Goal: Task Accomplishment & Management: Manage account settings

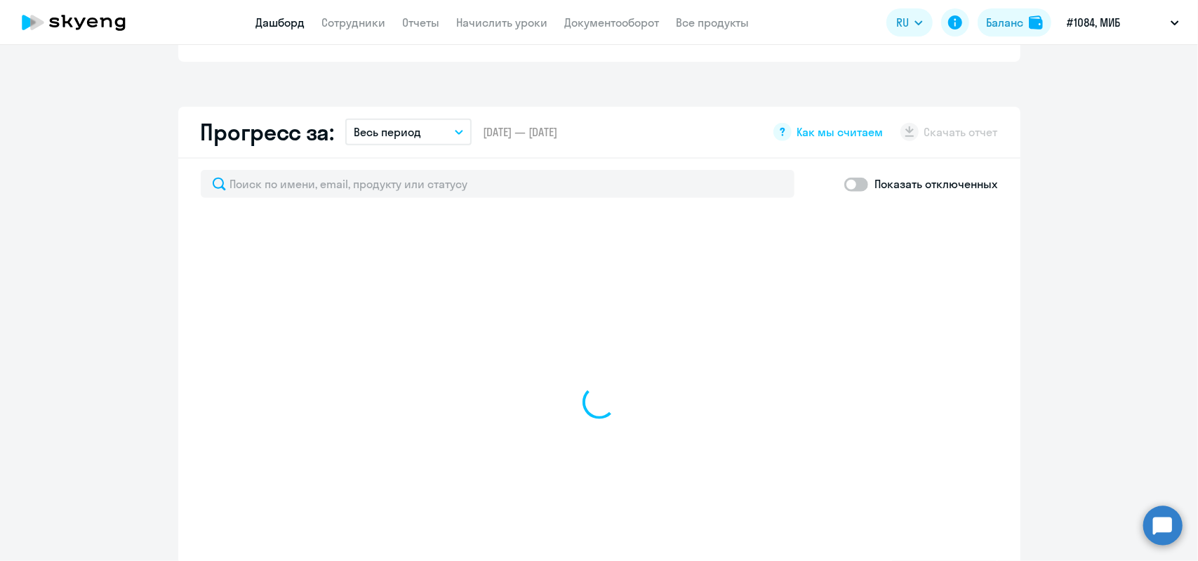
select select "30"
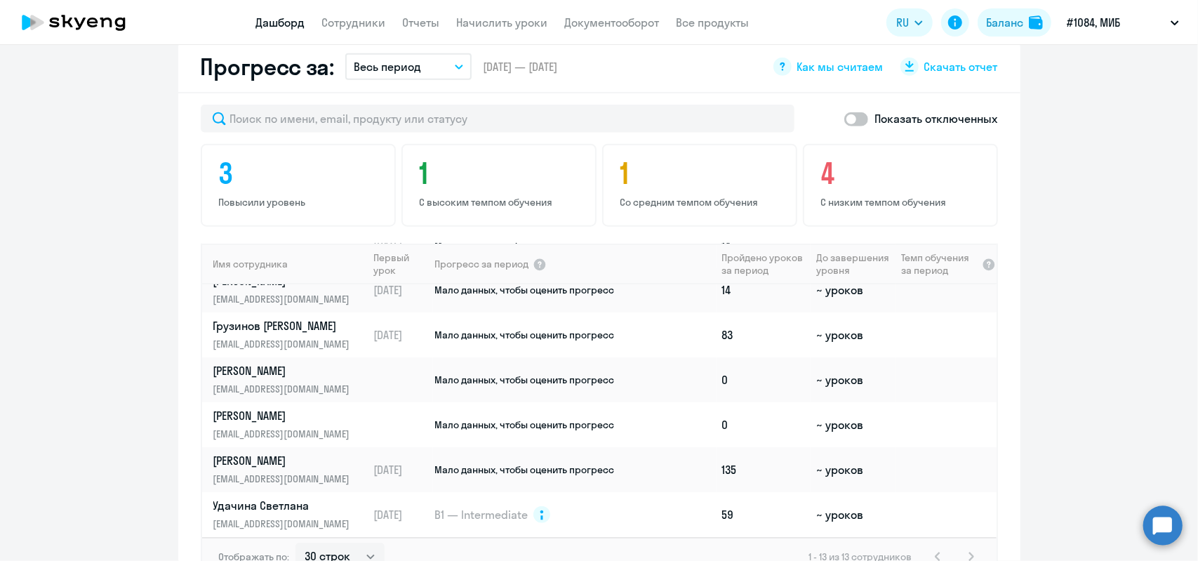
scroll to position [888, 0]
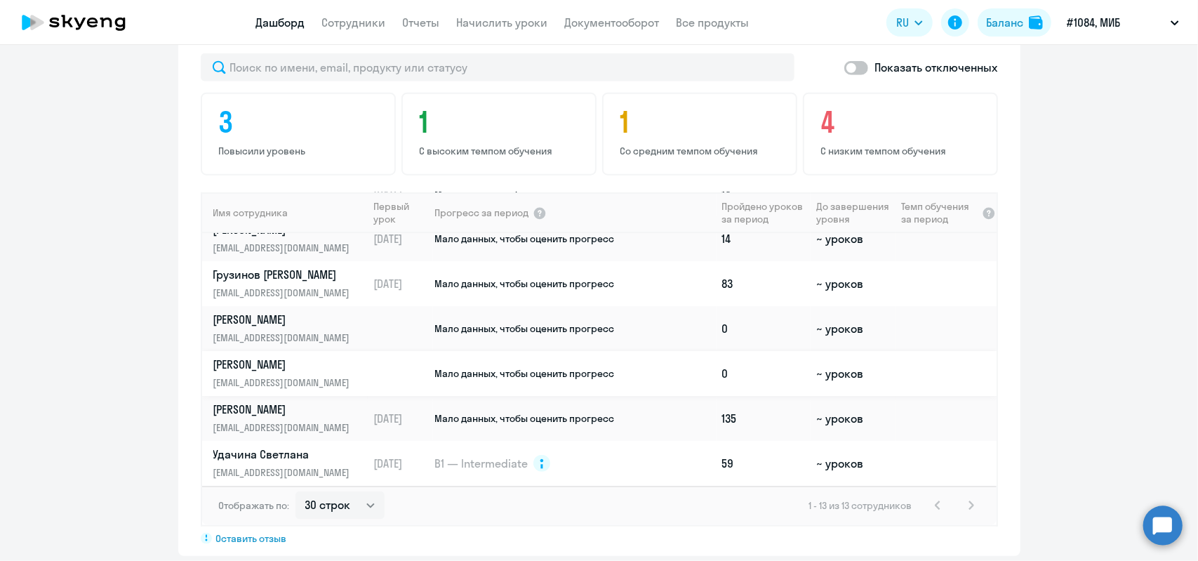
click at [256, 357] on p "[PERSON_NAME]" at bounding box center [285, 364] width 145 height 15
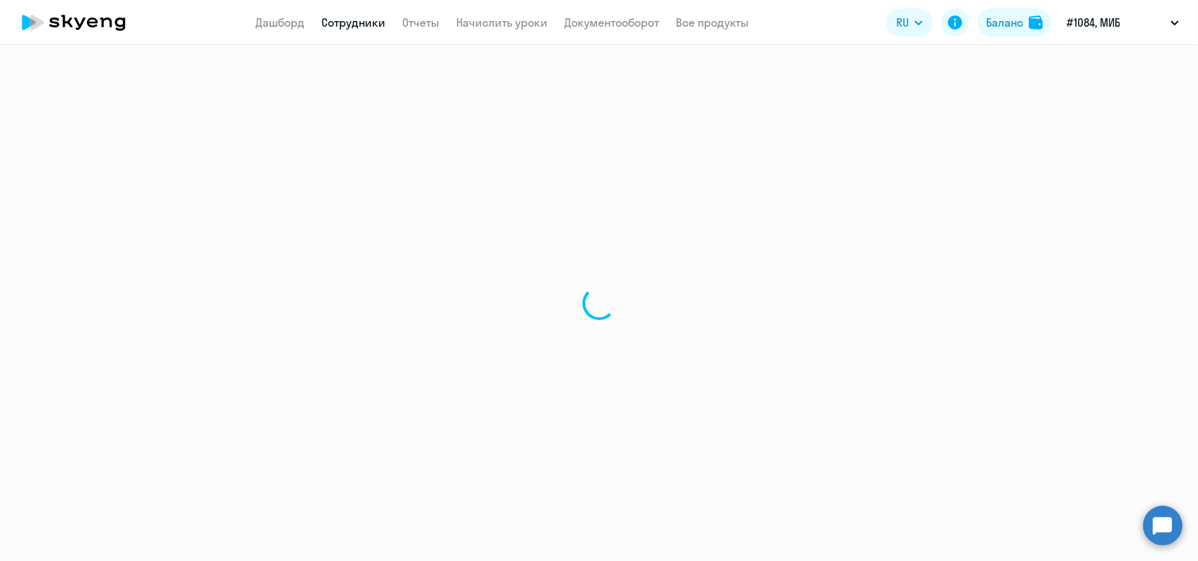
select select "english"
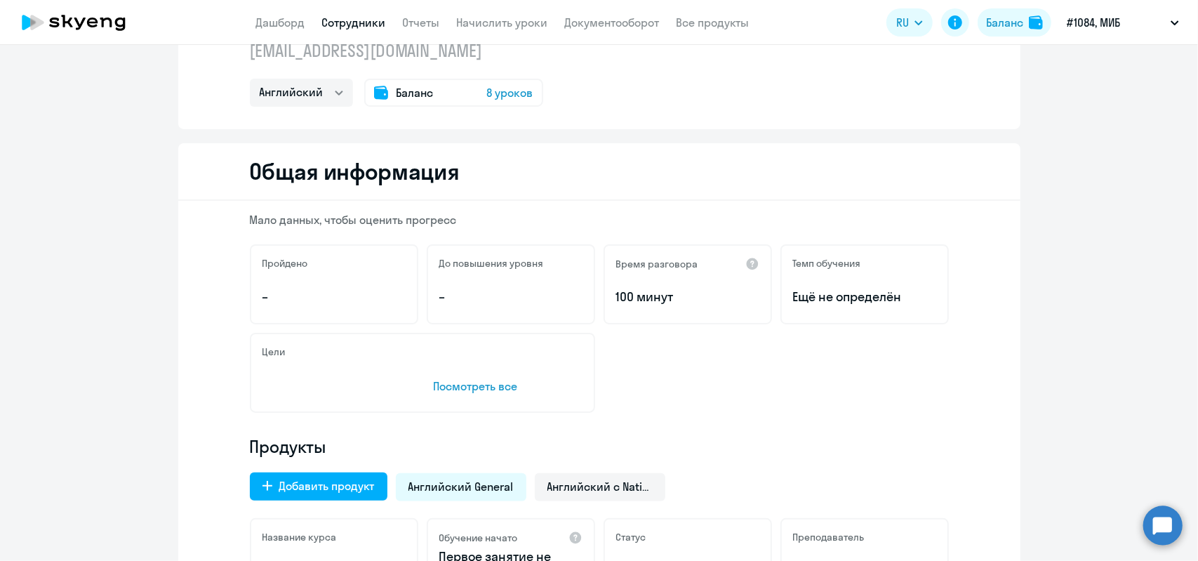
scroll to position [281, 0]
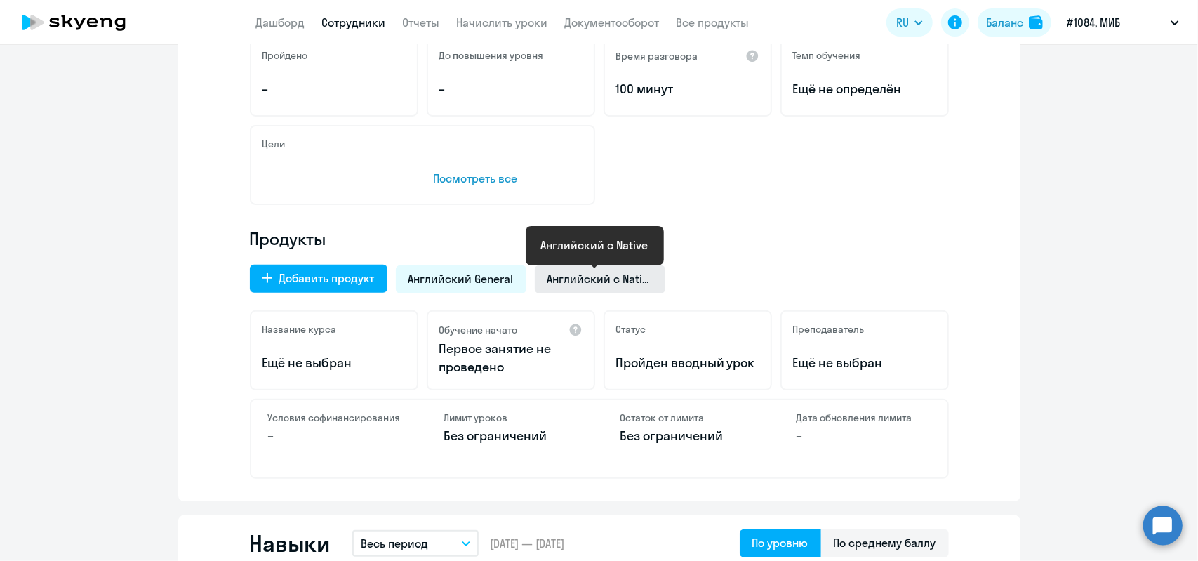
click at [580, 276] on span "Английский с Native" at bounding box center [599, 278] width 105 height 15
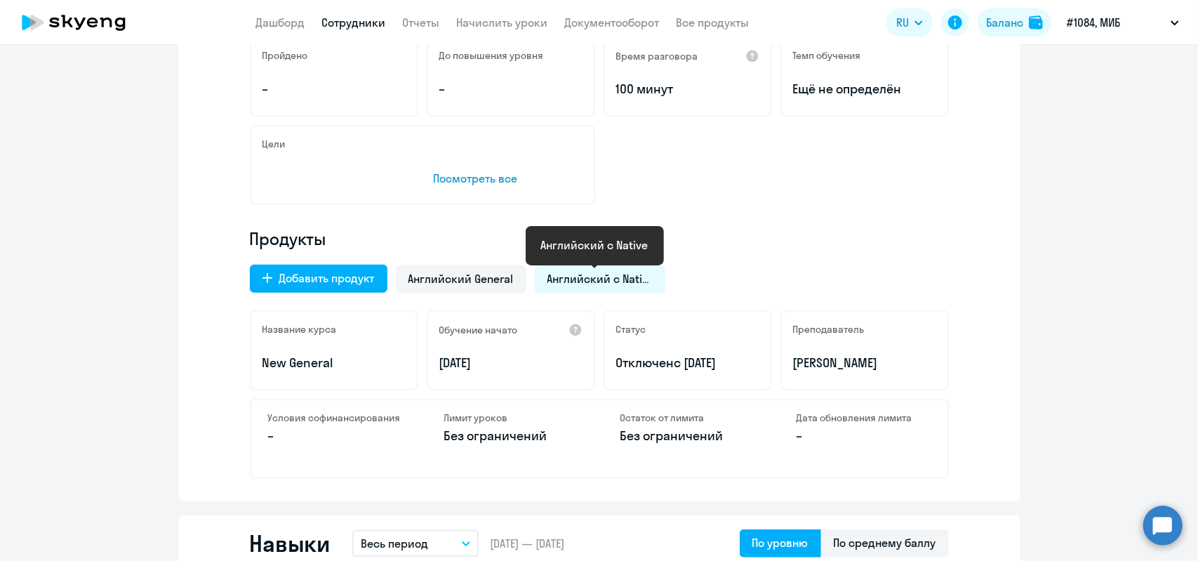
click at [578, 277] on span "Английский с Native" at bounding box center [599, 278] width 105 height 15
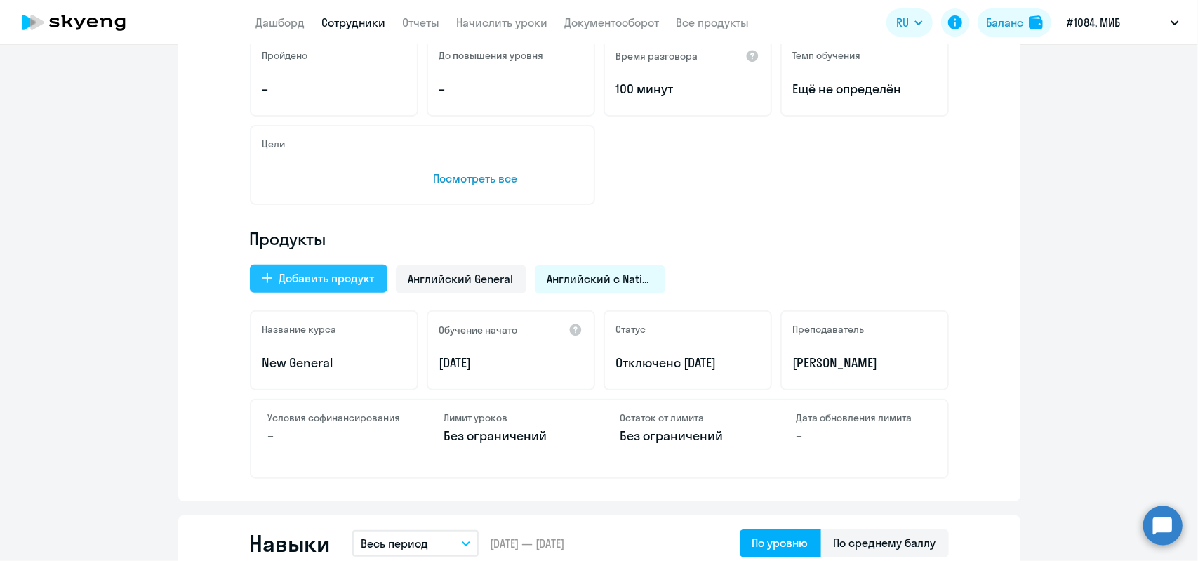
click at [310, 273] on div "Добавить продукт" at bounding box center [326, 277] width 95 height 17
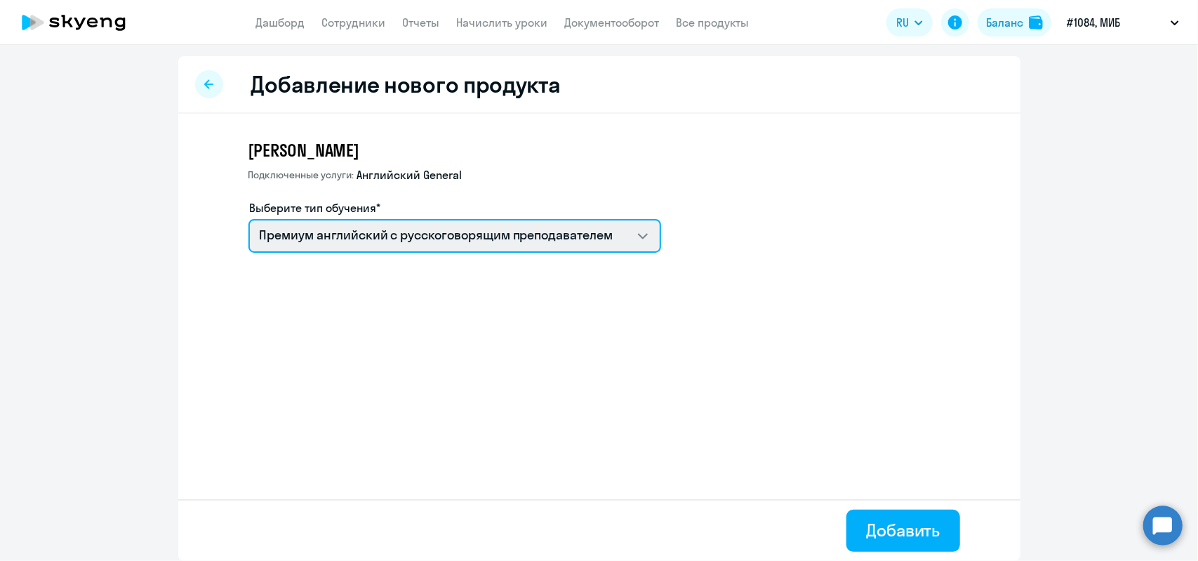
click at [640, 237] on select "Премиум английский с русскоговорящим преподавателем Английский General с англог…" at bounding box center [454, 236] width 413 height 34
select select "english_adult_native_speaker"
click at [248, 219] on select "Премиум английский с русскоговорящим преподавателем Английский General с англог…" at bounding box center [454, 236] width 413 height 34
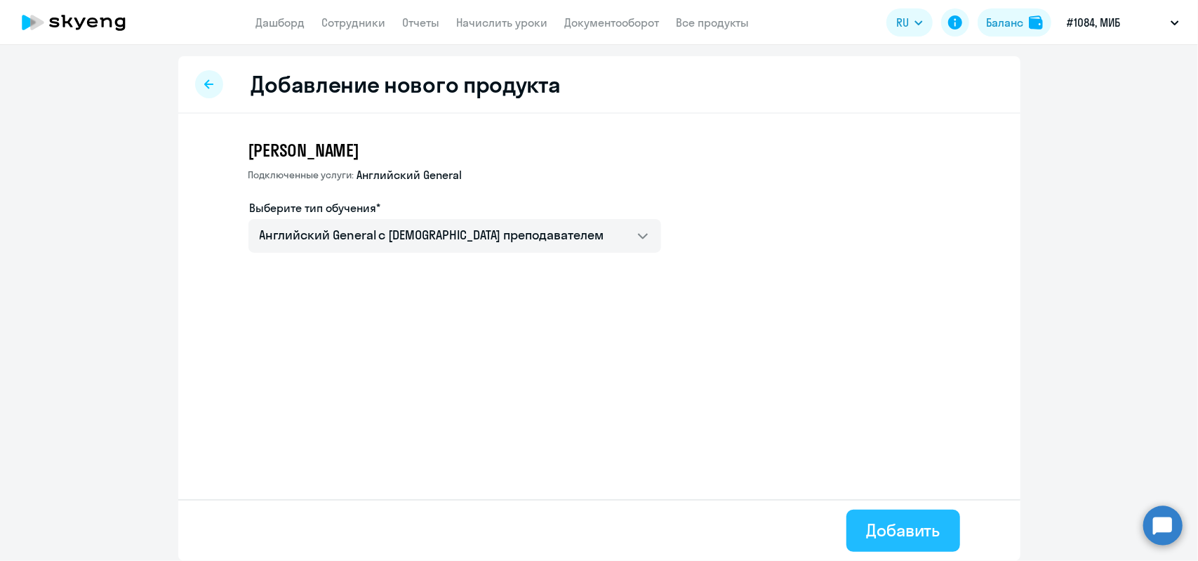
click at [918, 527] on div "Добавить" at bounding box center [903, 530] width 74 height 22
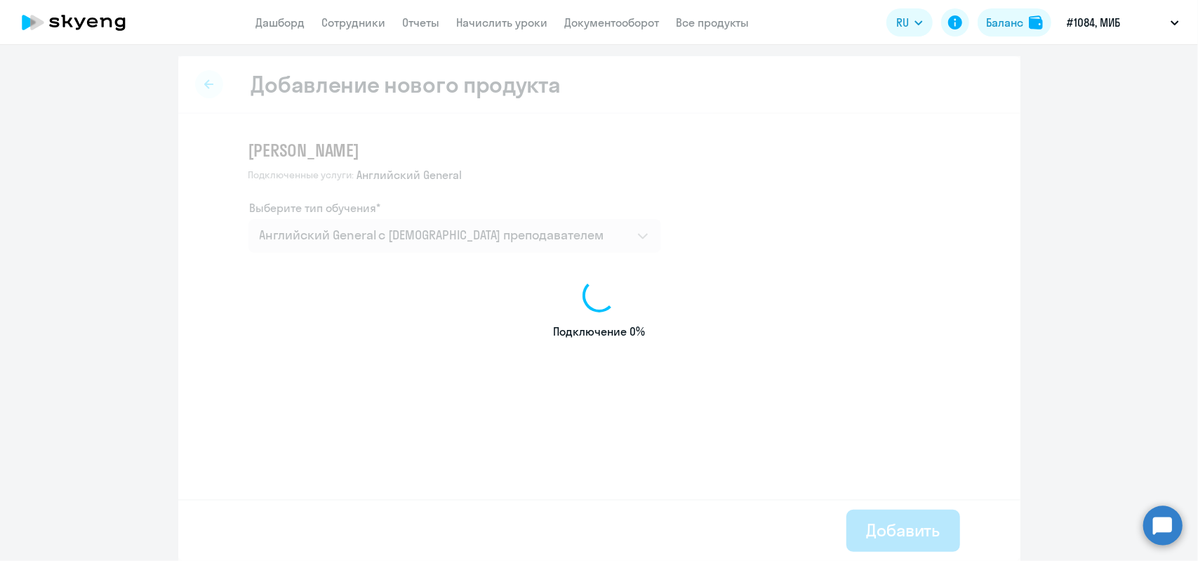
select select "english"
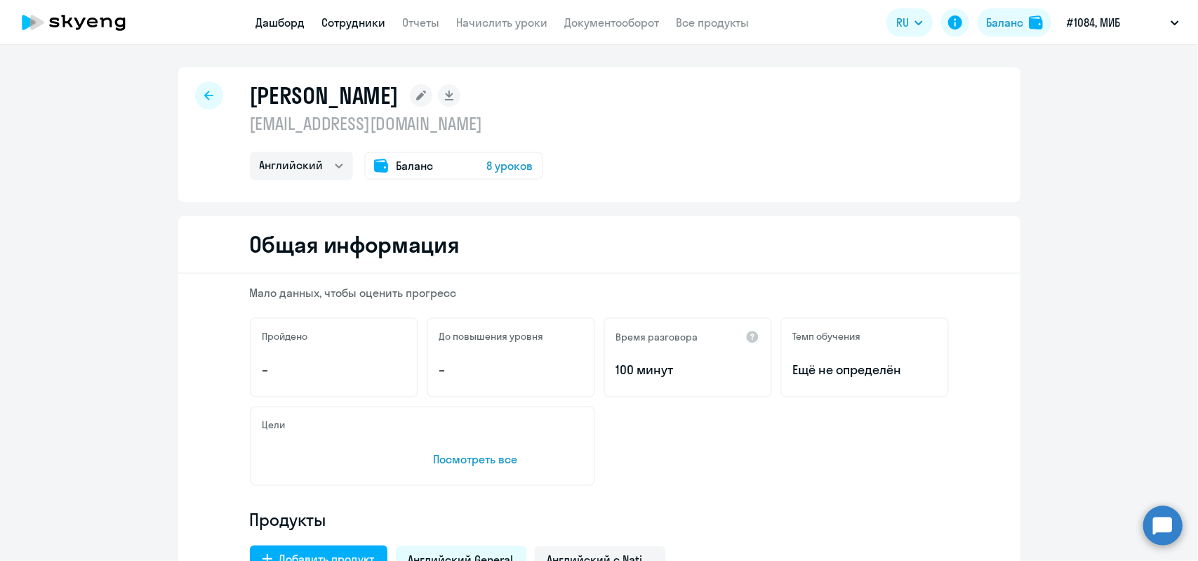
click at [274, 24] on link "Дашборд" at bounding box center [280, 22] width 49 height 14
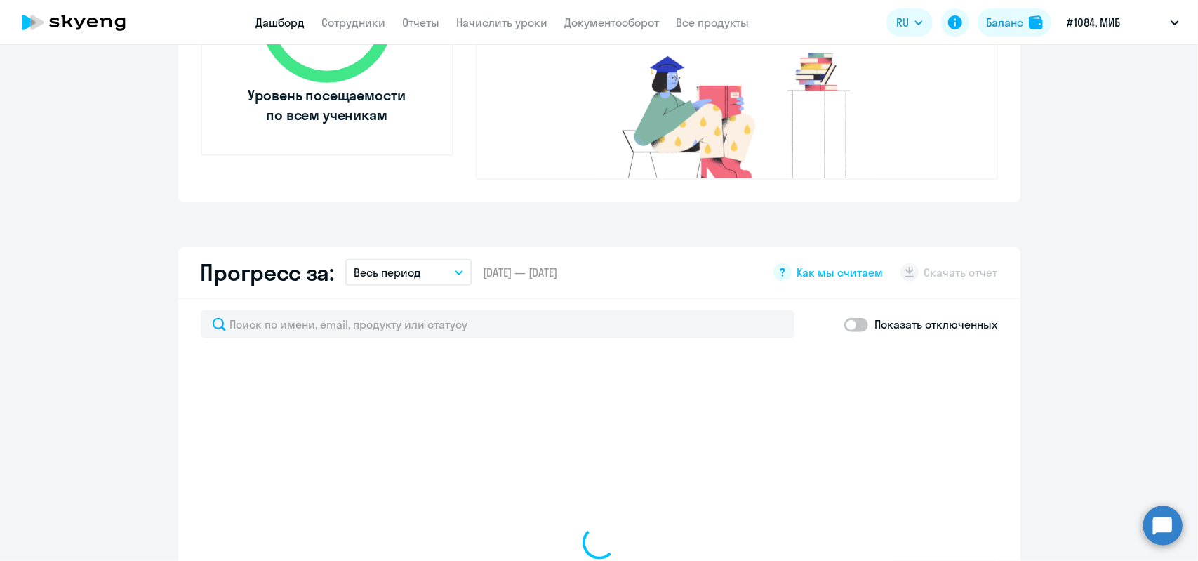
select select "30"
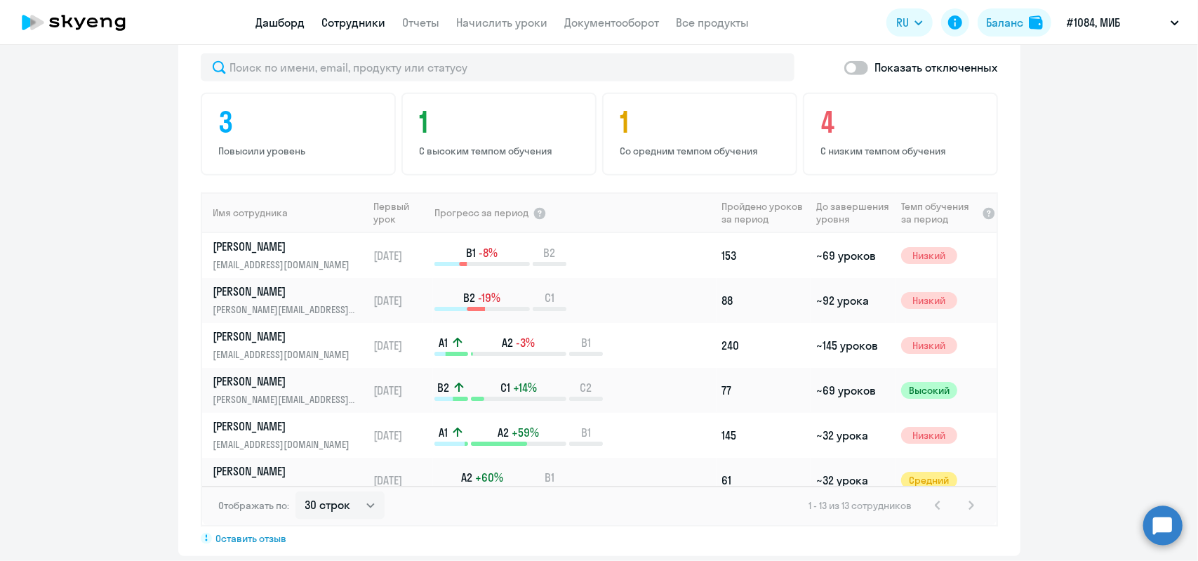
click at [376, 25] on link "Сотрудники" at bounding box center [354, 22] width 64 height 14
select select "30"
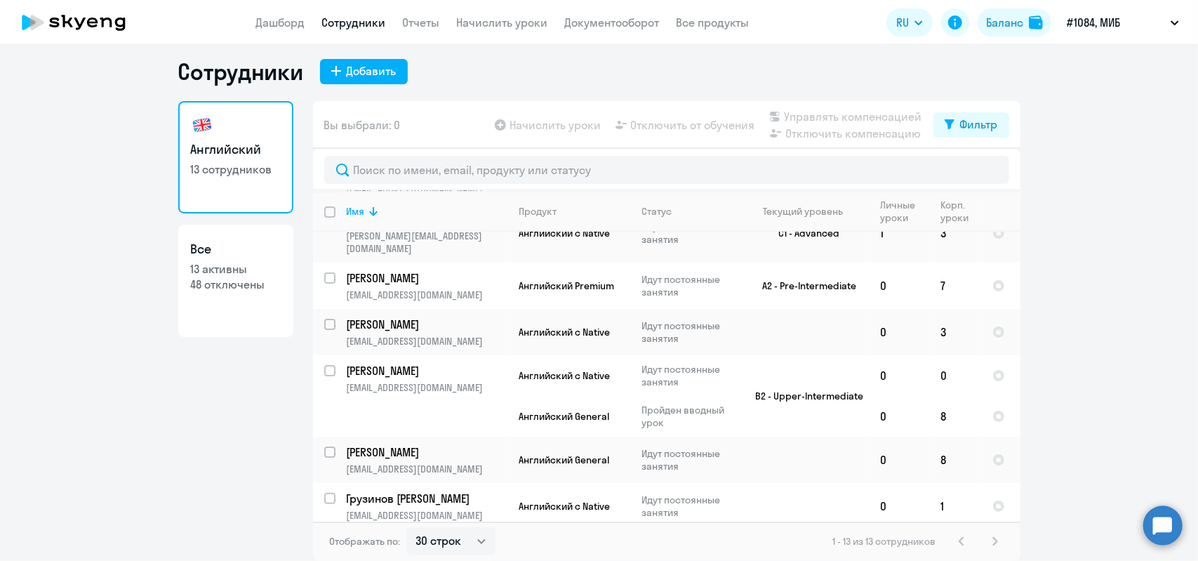
scroll to position [163, 0]
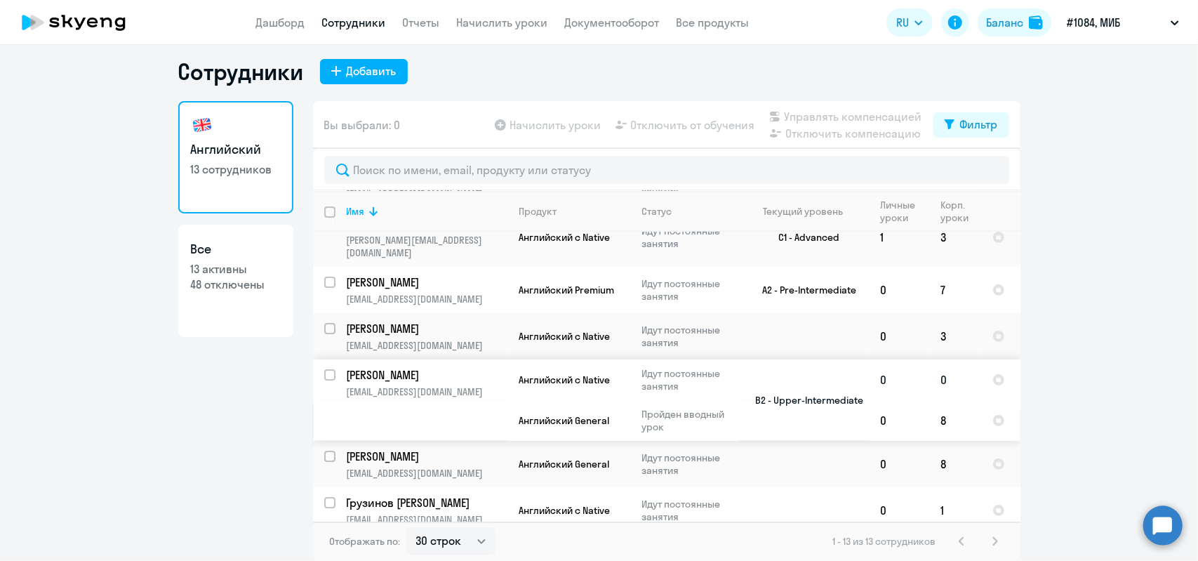
click at [406, 367] on p "[PERSON_NAME]" at bounding box center [426, 374] width 159 height 15
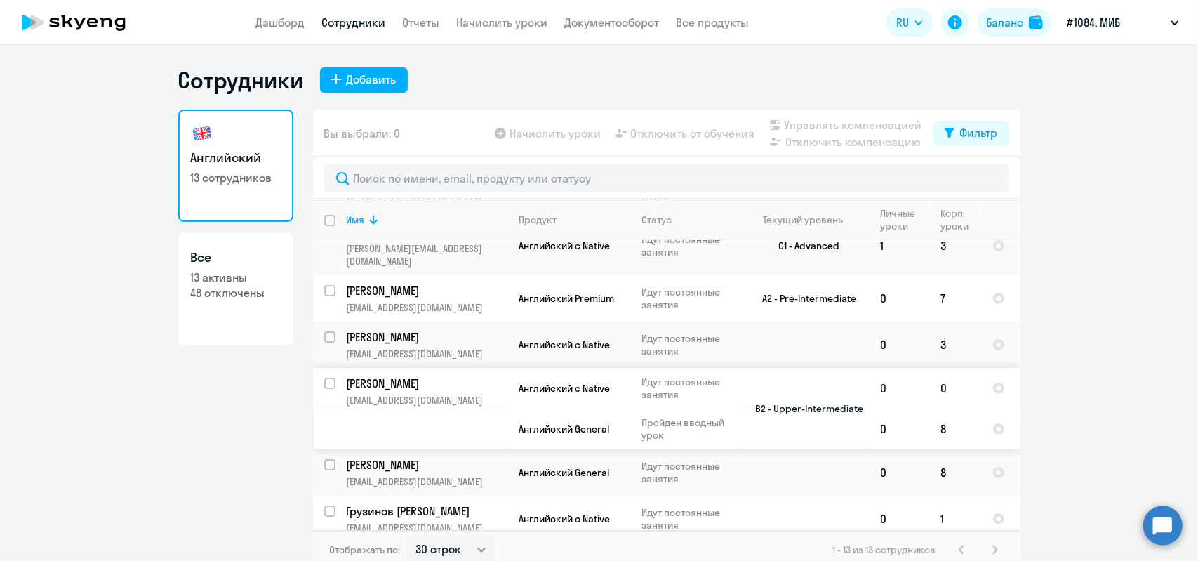
select select "english"
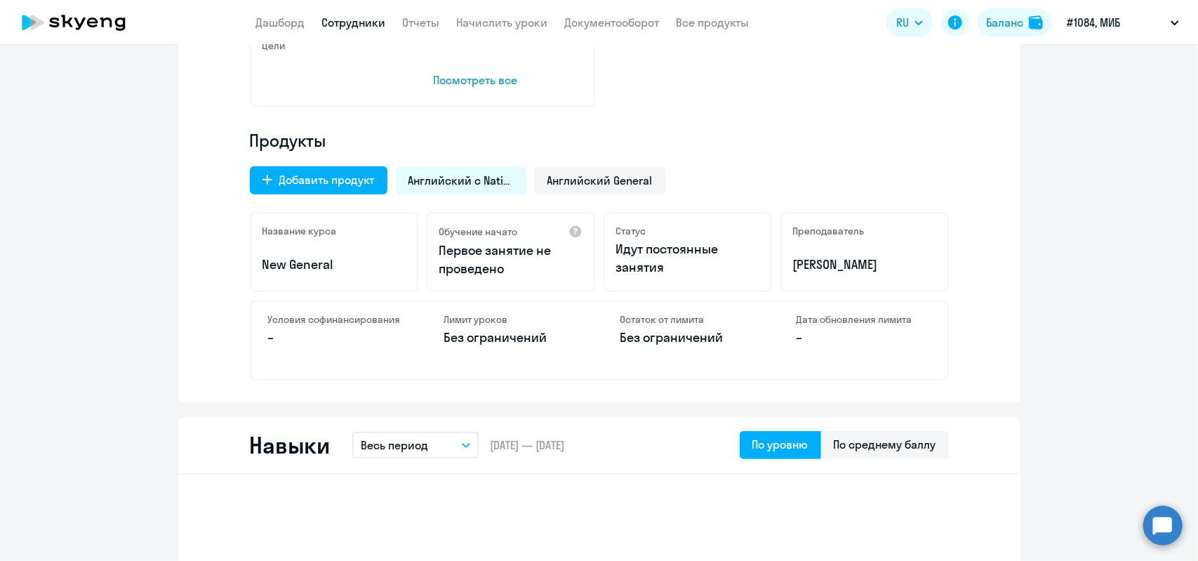
scroll to position [421, 0]
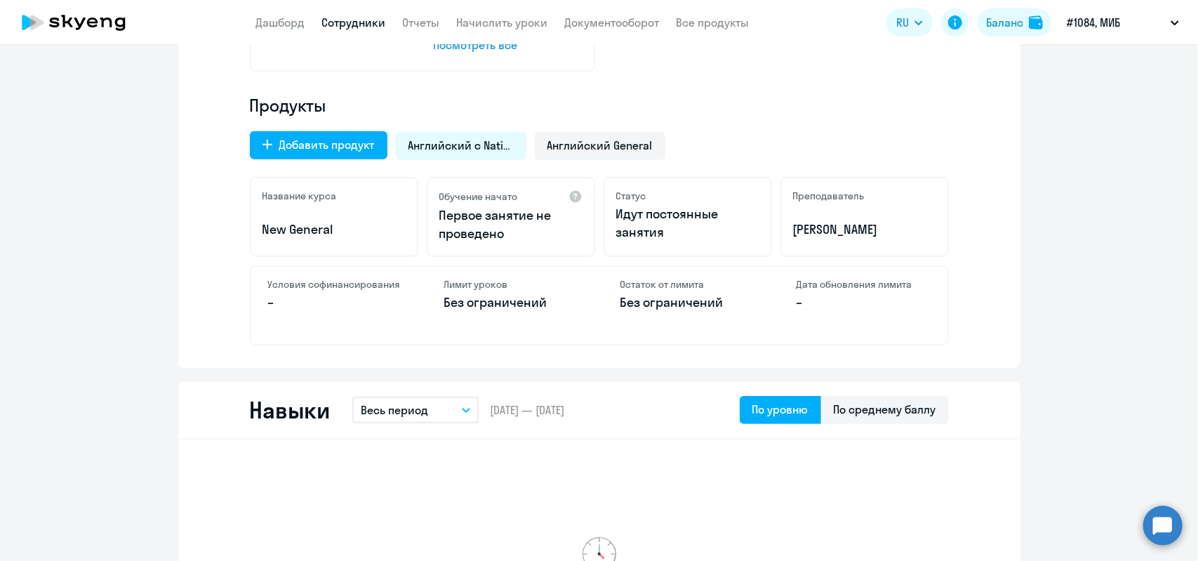
drag, startPoint x: 494, startPoint y: 147, endPoint x: 1027, endPoint y: 235, distance: 540.7
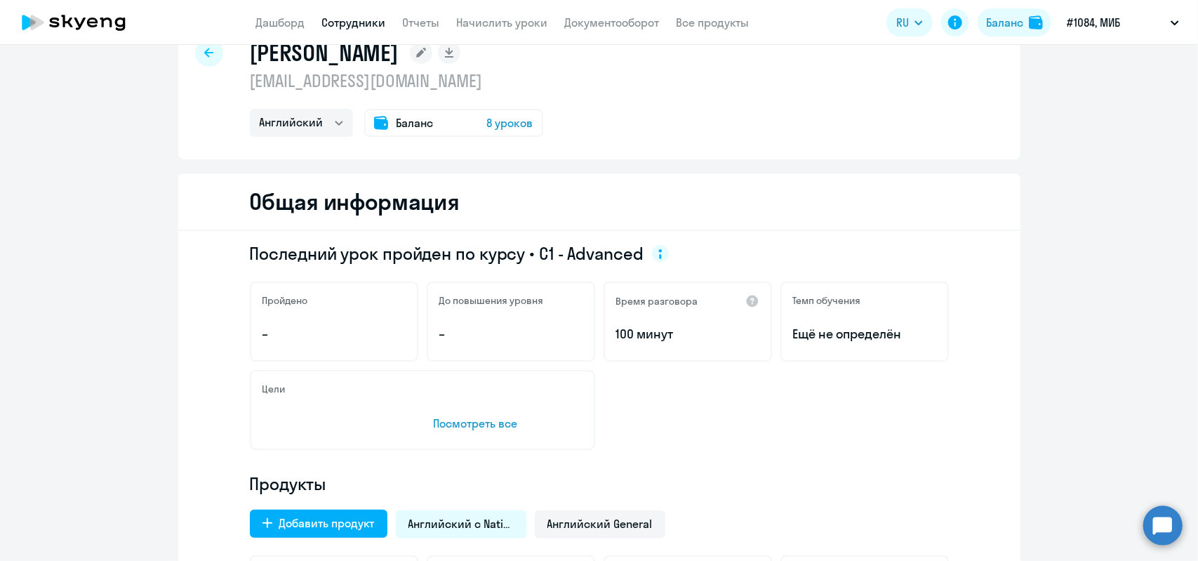
scroll to position [0, 0]
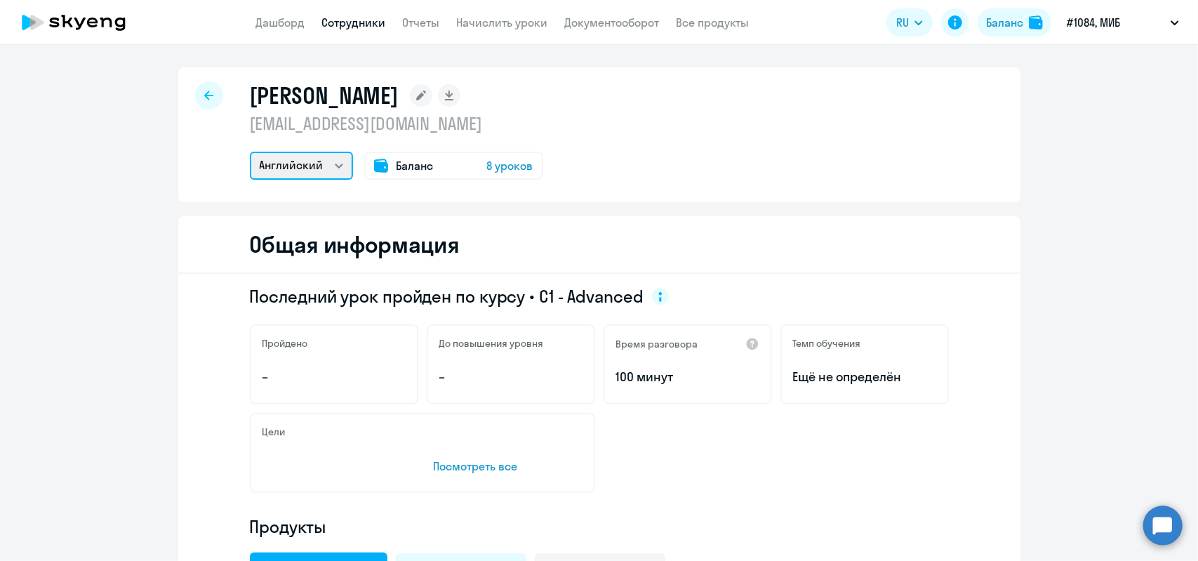
click at [340, 166] on select "Английский" at bounding box center [301, 166] width 103 height 28
click at [281, 27] on link "Дашборд" at bounding box center [280, 22] width 49 height 14
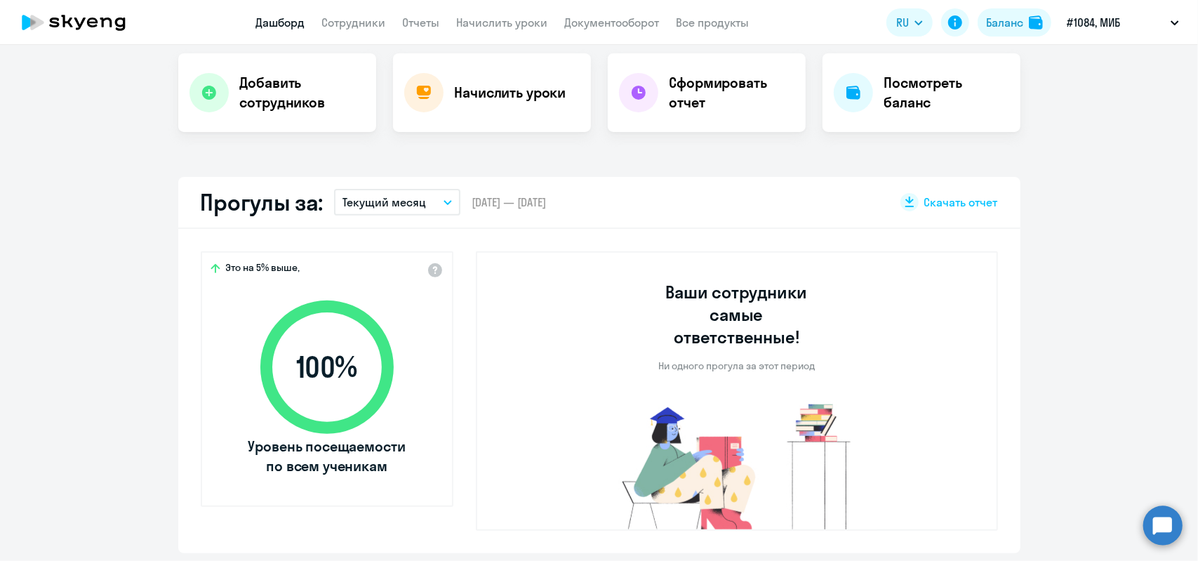
select select "30"
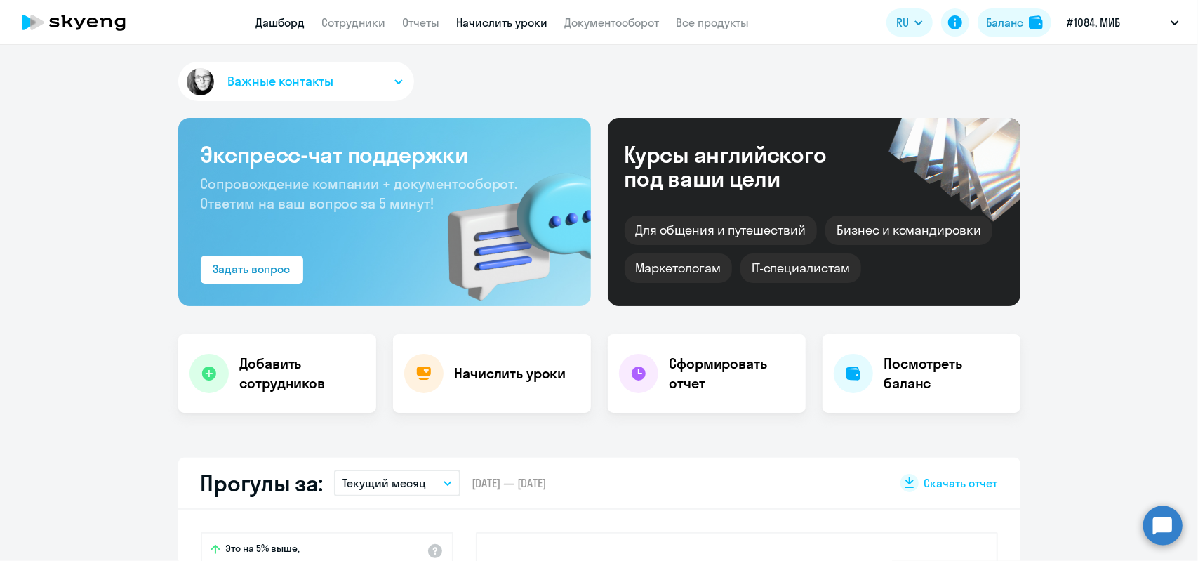
click at [490, 21] on link "Начислить уроки" at bounding box center [502, 22] width 91 height 14
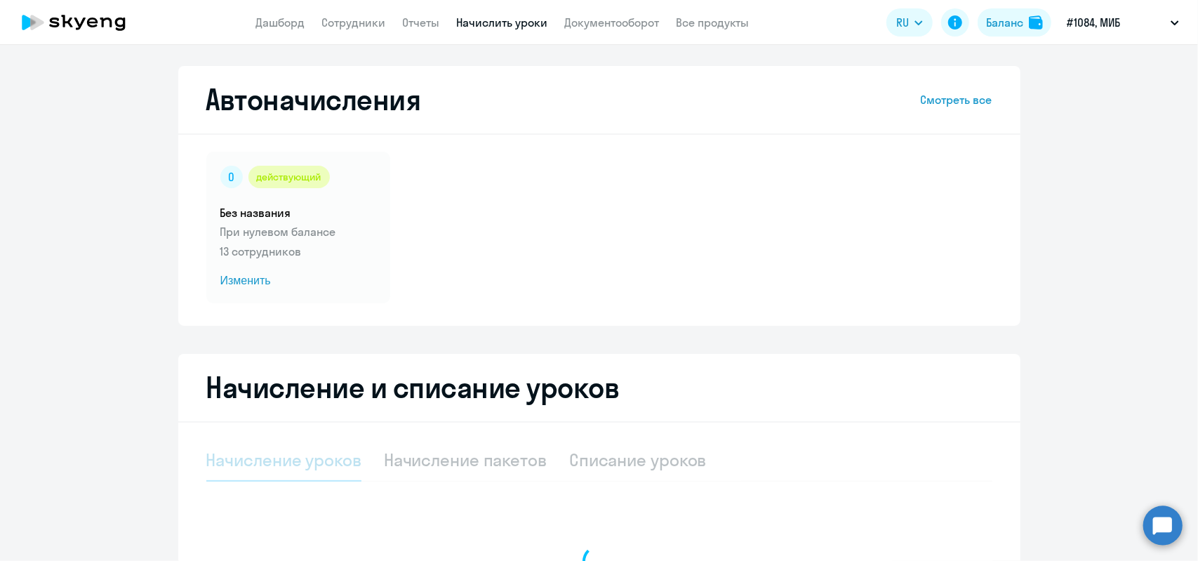
select select "10"
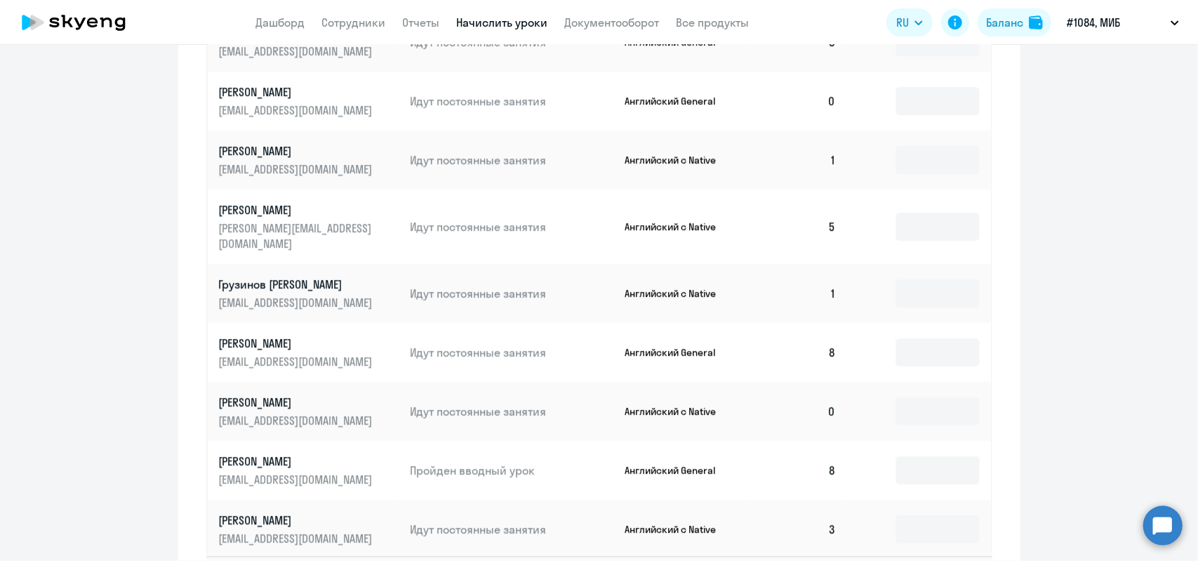
scroll to position [772, 0]
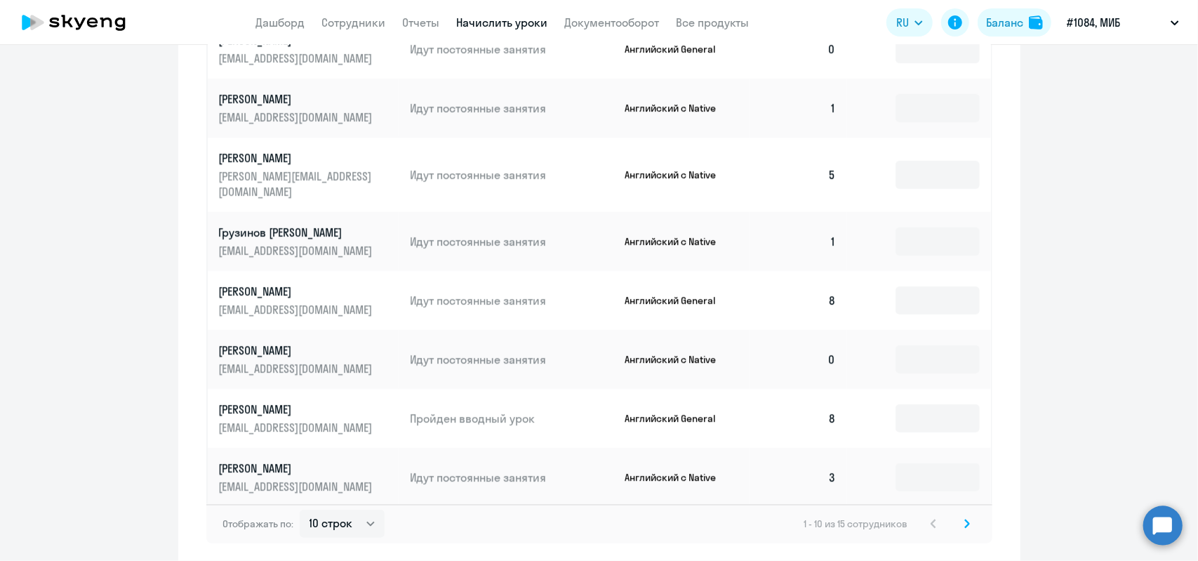
drag, startPoint x: 307, startPoint y: 398, endPoint x: 1077, endPoint y: 418, distance: 769.5
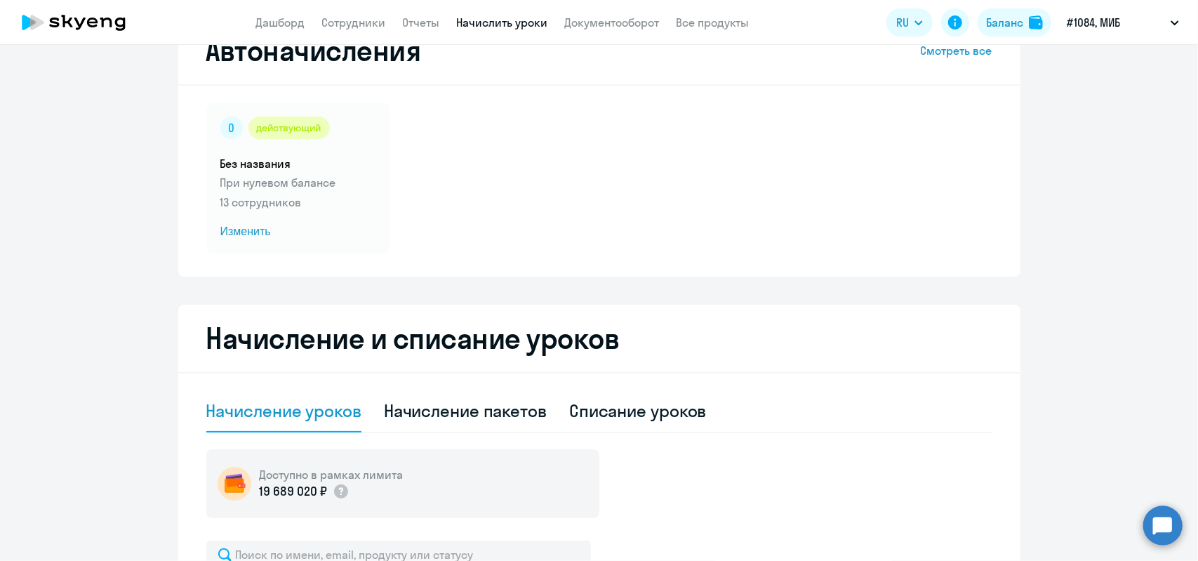
scroll to position [48, 0]
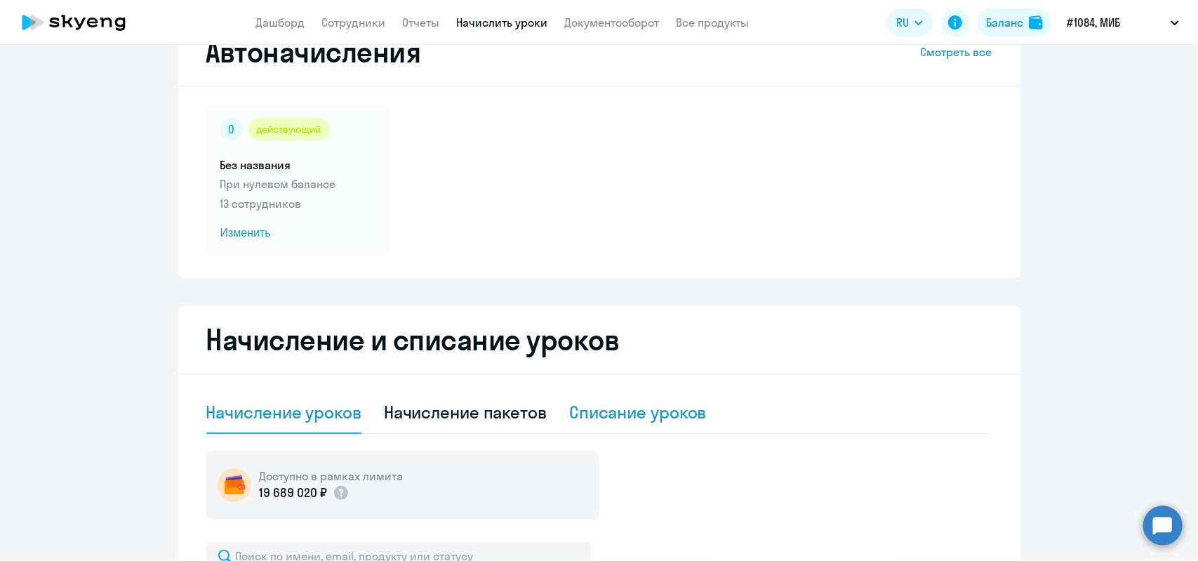
click at [639, 408] on div "Списание уроков" at bounding box center [638, 412] width 138 height 22
select select "10"
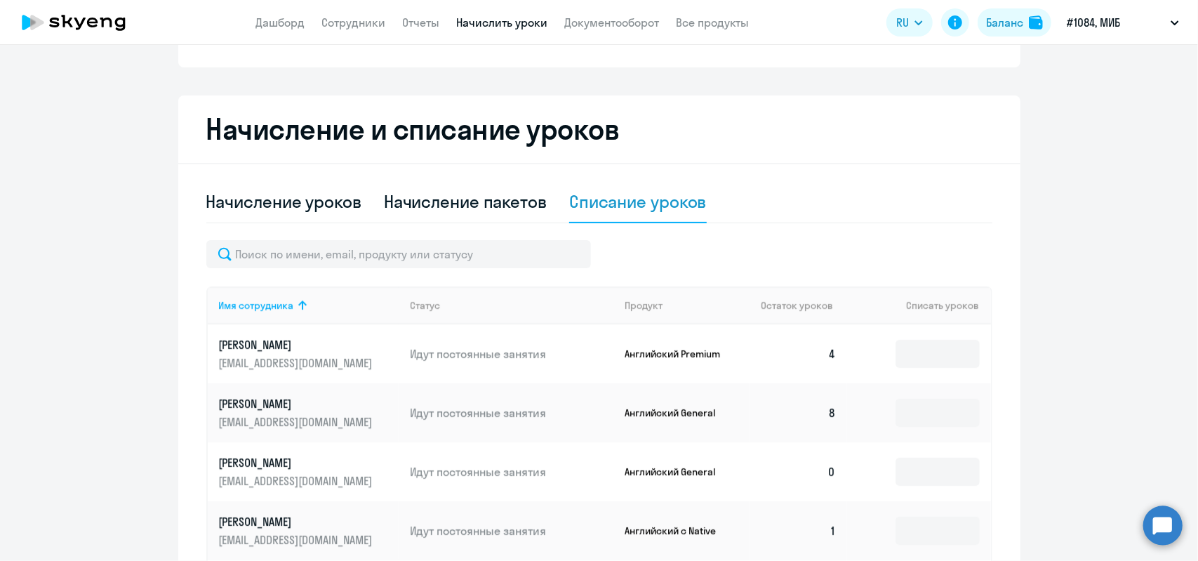
scroll to position [0, 0]
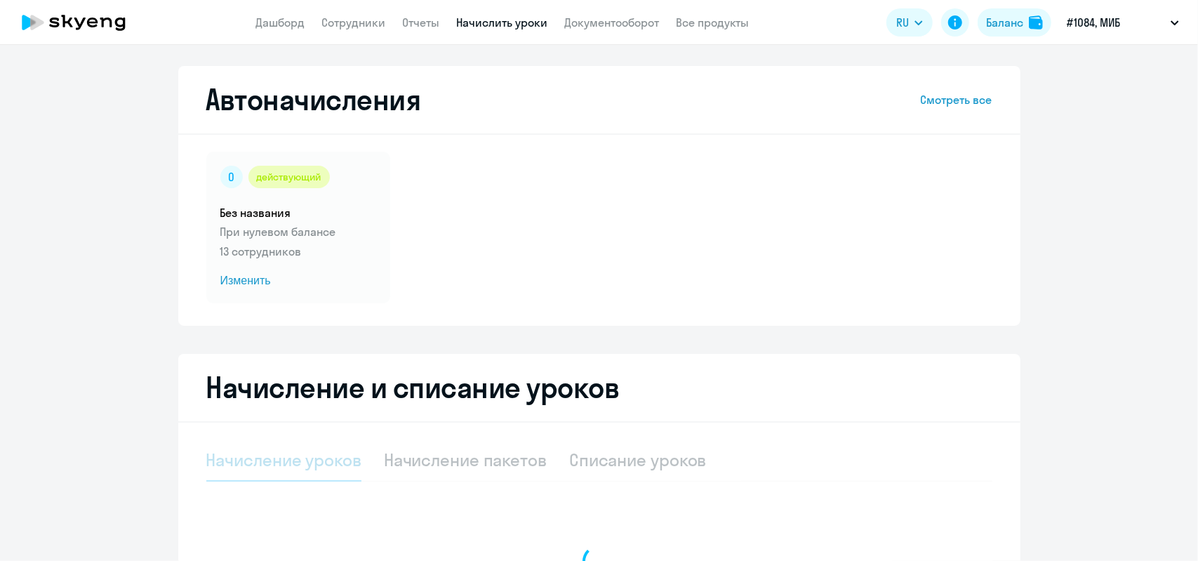
select select "10"
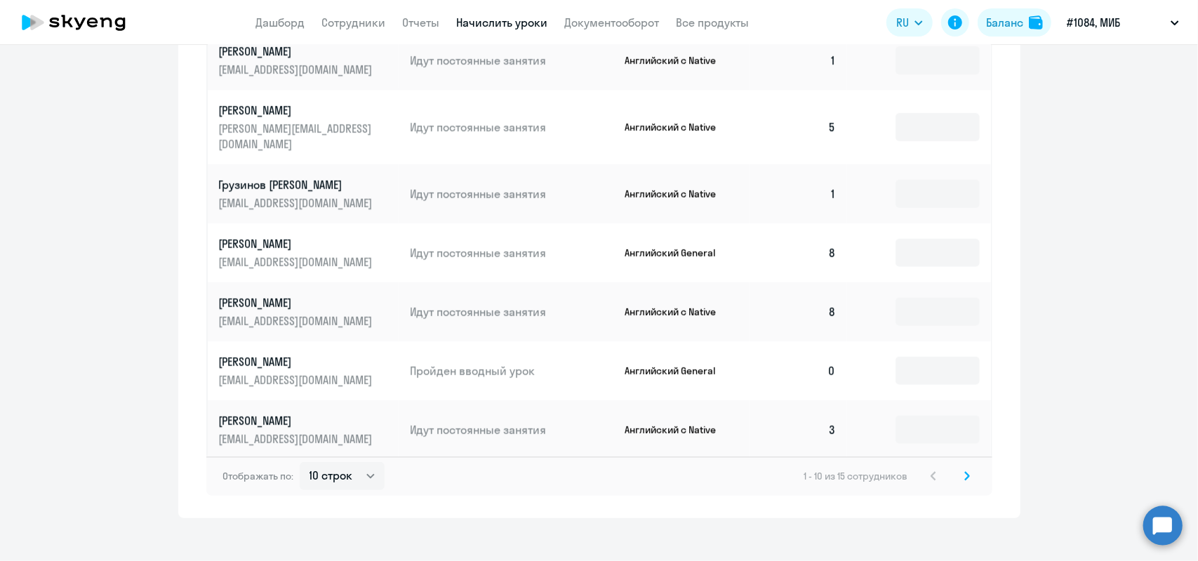
scroll to position [750, 0]
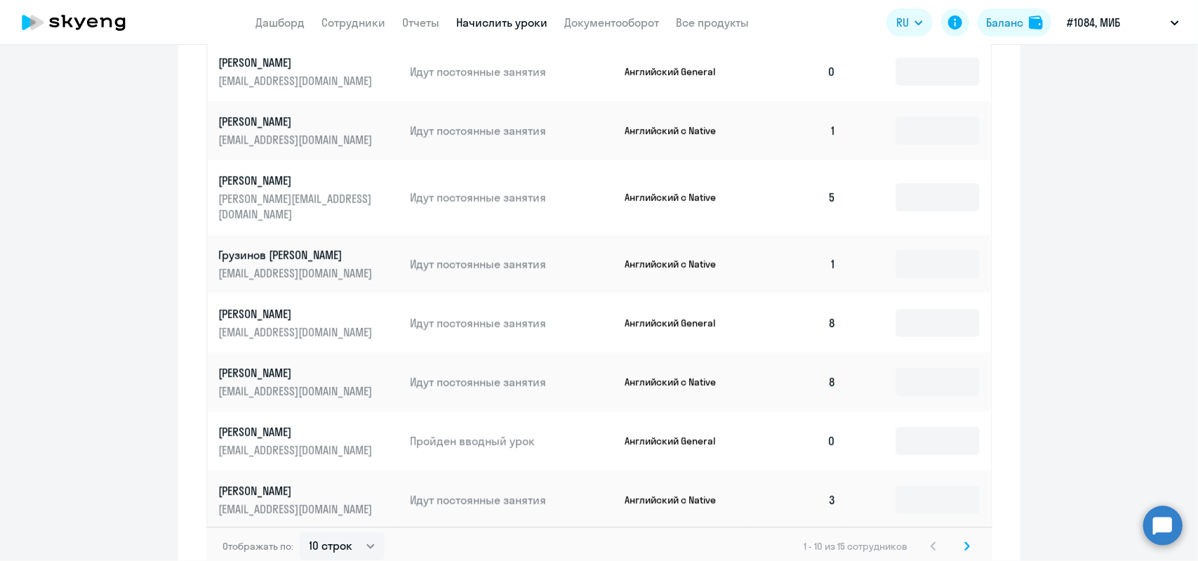
click at [282, 365] on p "[PERSON_NAME]" at bounding box center [297, 372] width 157 height 15
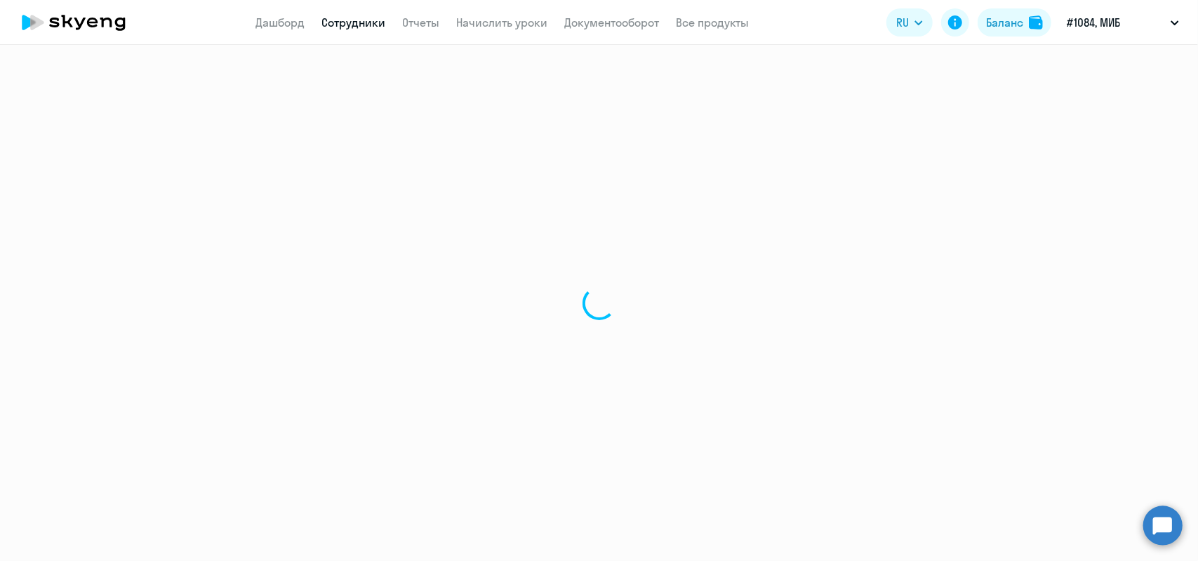
select select "english"
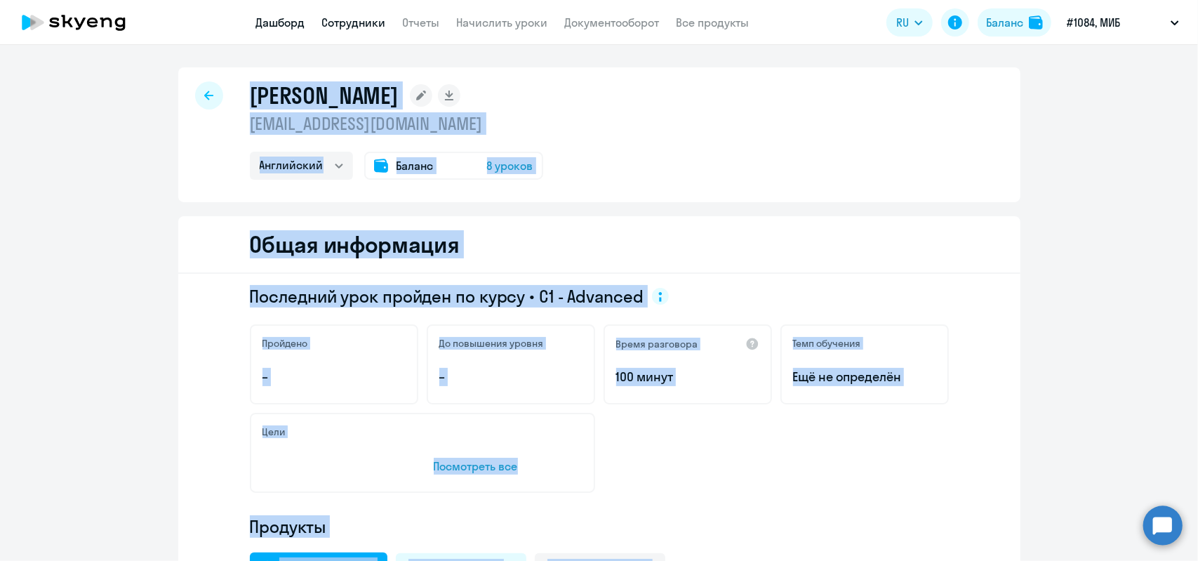
click at [272, 24] on link "Дашборд" at bounding box center [280, 22] width 49 height 14
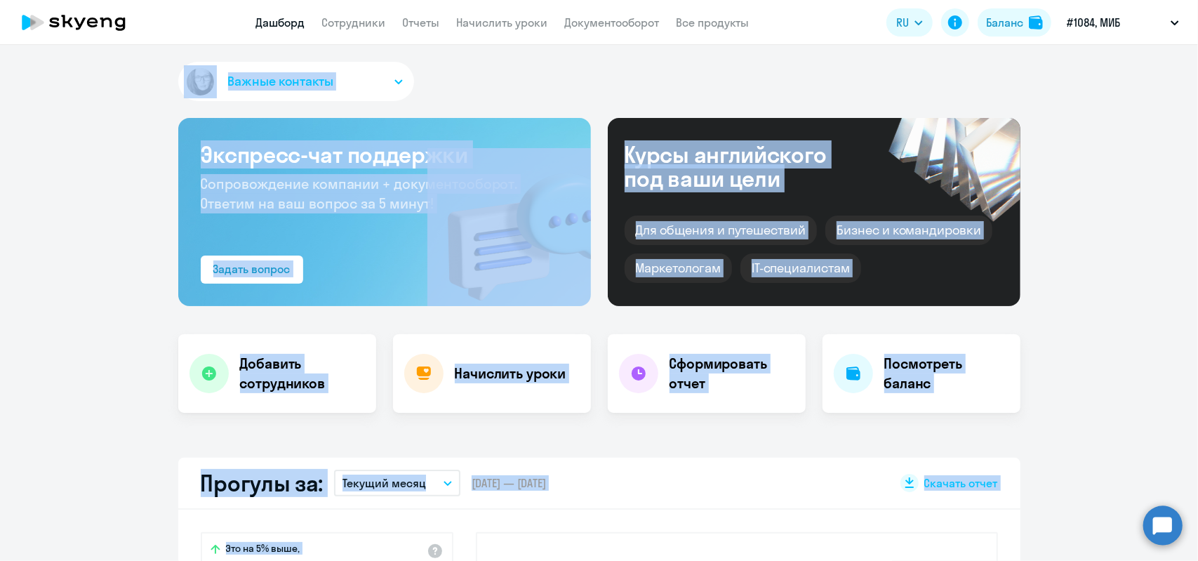
select select "30"
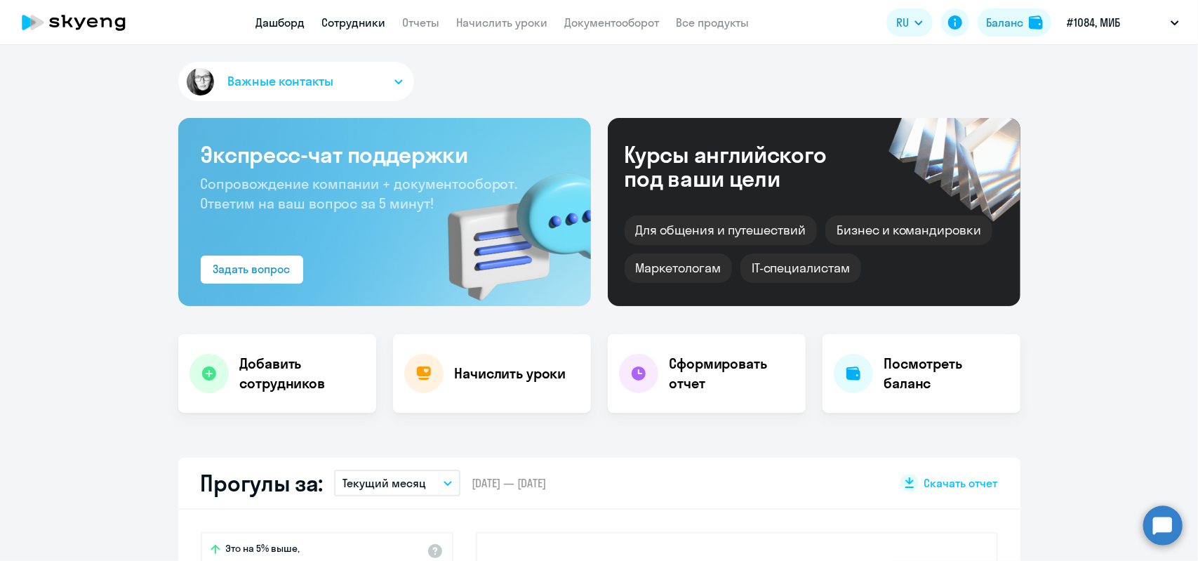
click at [350, 19] on link "Сотрудники" at bounding box center [354, 22] width 64 height 14
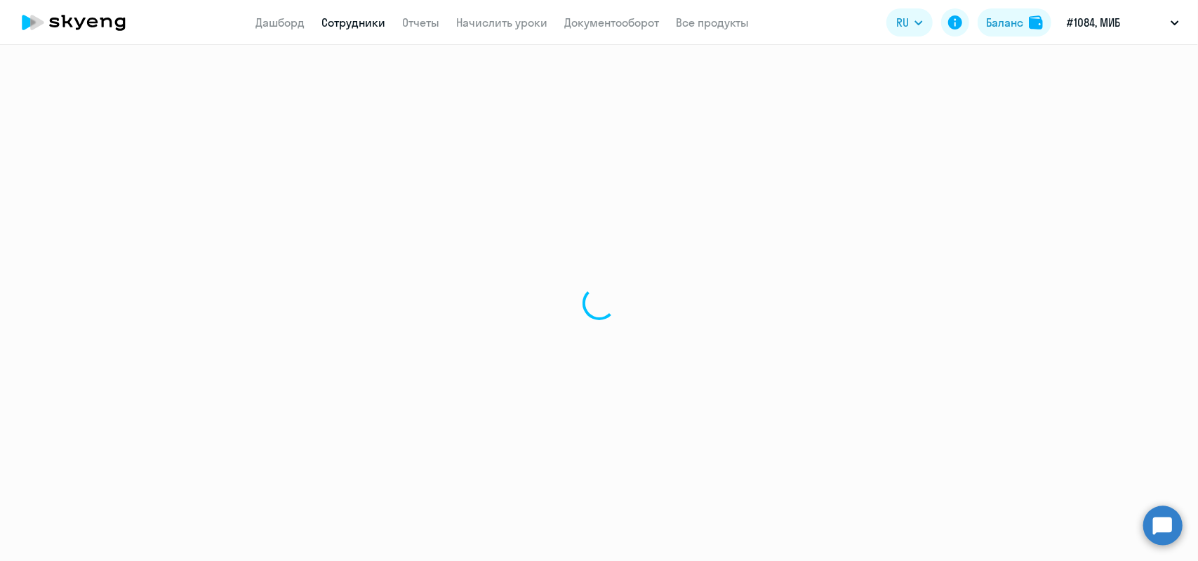
select select "30"
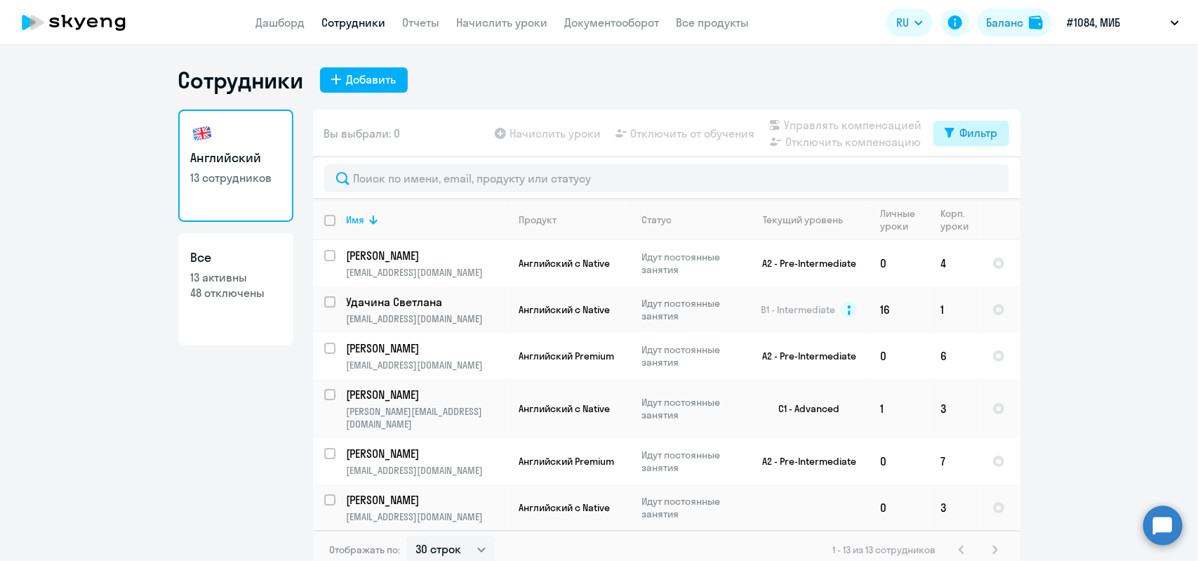
click at [945, 129] on icon at bounding box center [950, 133] width 10 height 10
click at [1092, 148] on ng-component "Сотрудники Добавить Английский 13 сотрудников Все 13 активны 48 отключены Вы вы…" at bounding box center [599, 317] width 1198 height 503
click at [1076, 137] on ng-component "Сотрудники Добавить Английский 13 сотрудников Все 13 активны 48 отключены Вы вы…" at bounding box center [599, 317] width 1198 height 503
click at [601, 284] on td "Английский с Native" at bounding box center [569, 263] width 123 height 46
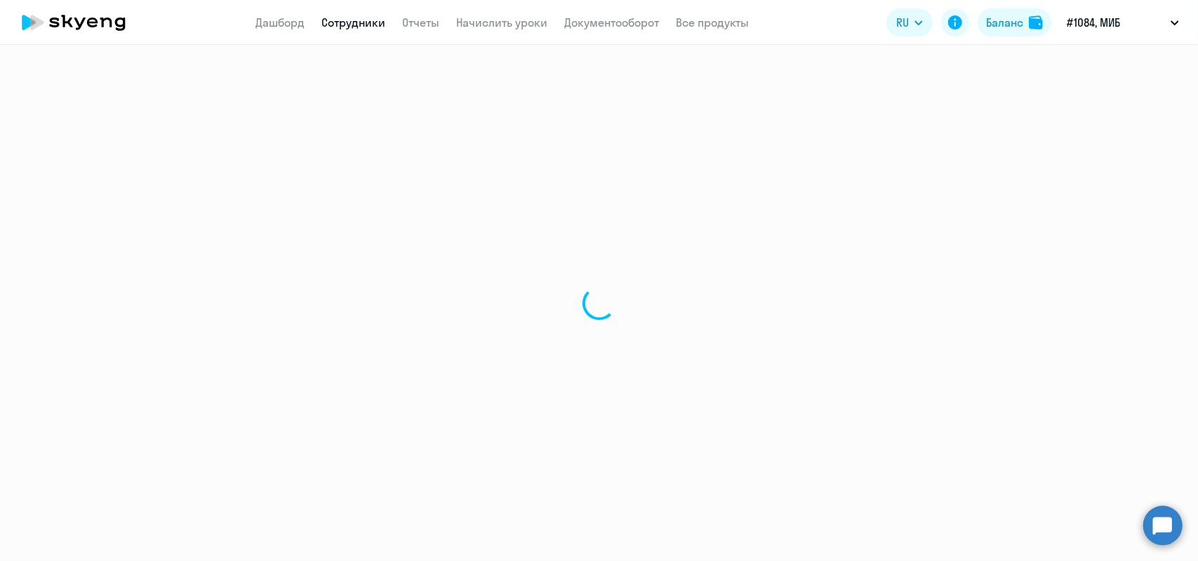
select select "english"
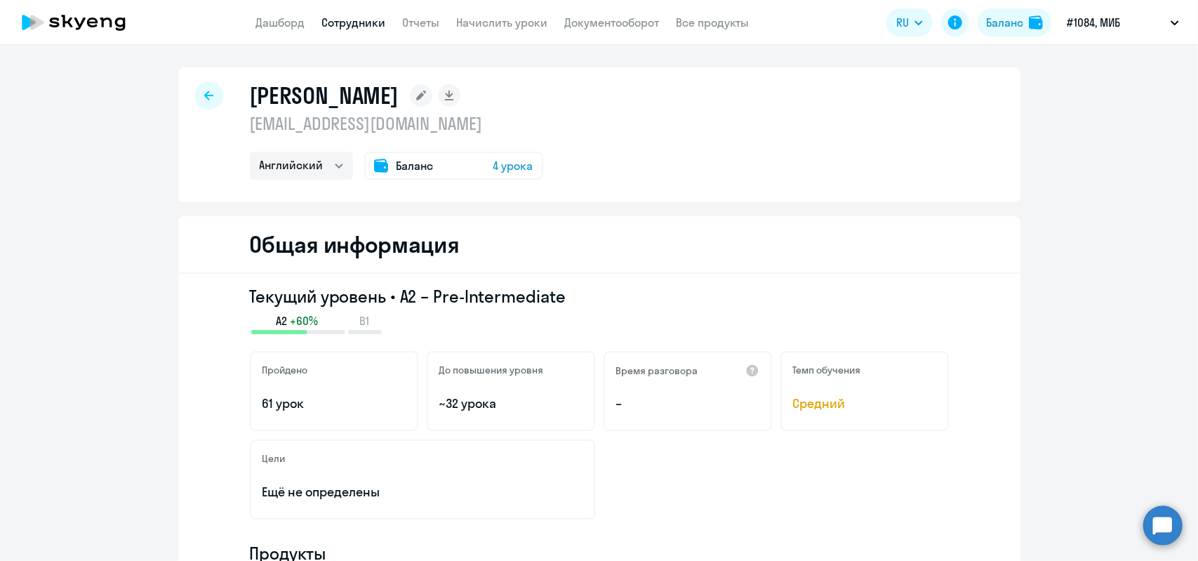
click at [353, 23] on link "Сотрудники" at bounding box center [354, 22] width 64 height 14
select select "30"
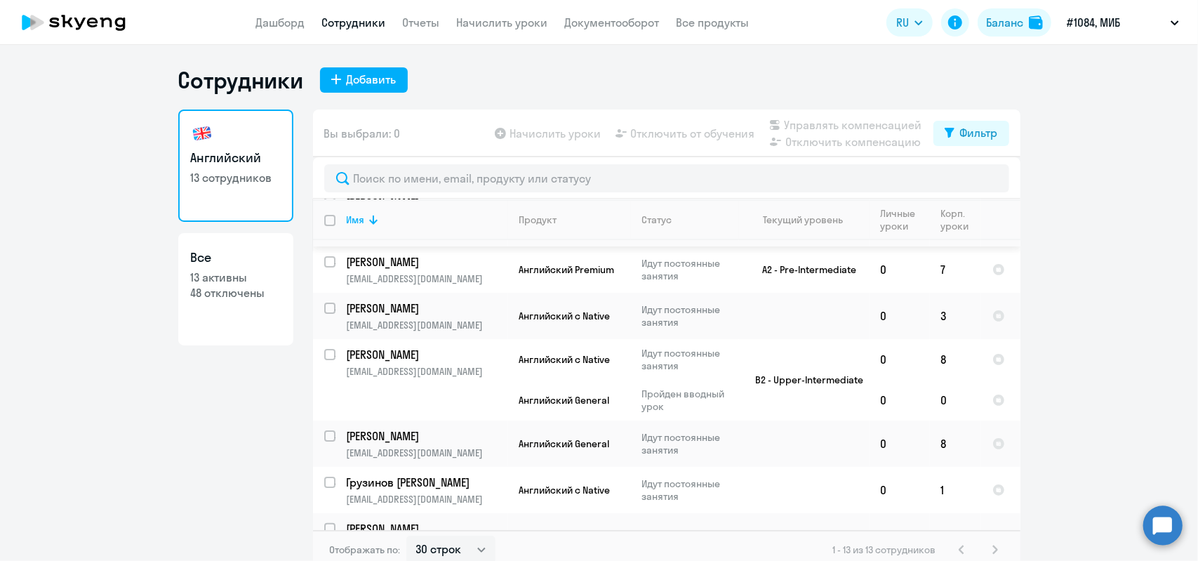
scroll to position [211, 0]
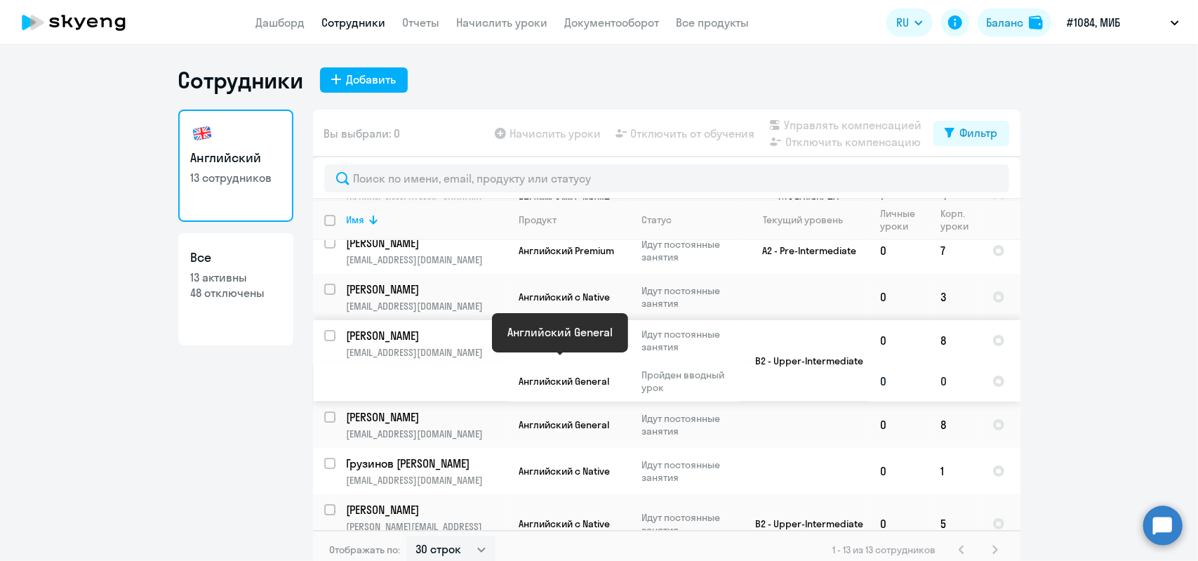
click at [571, 375] on span "Английский General" at bounding box center [564, 381] width 91 height 13
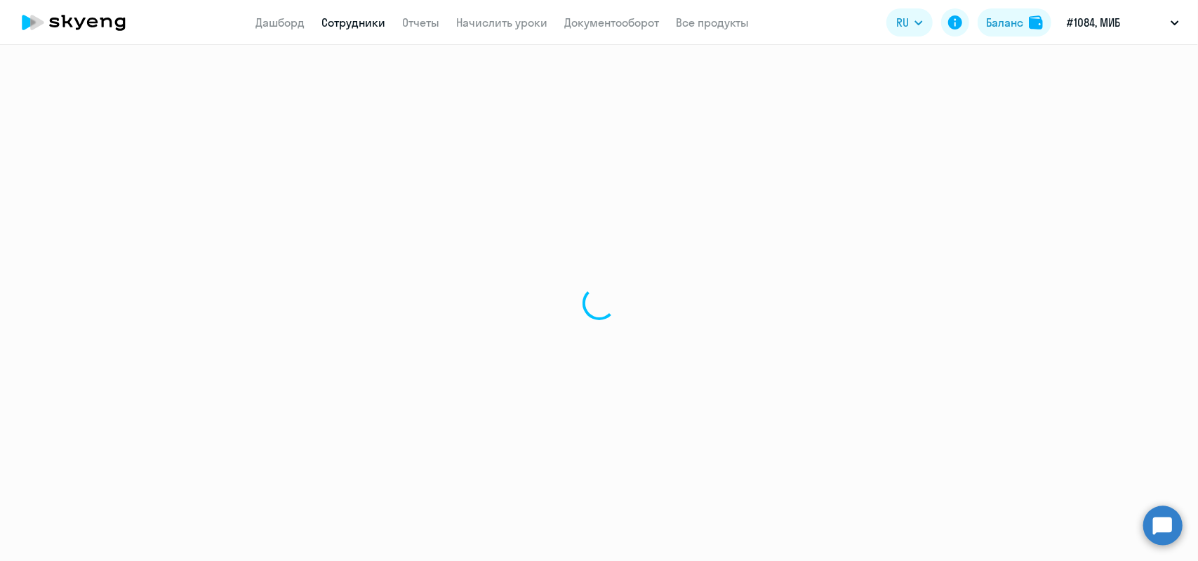
select select "english"
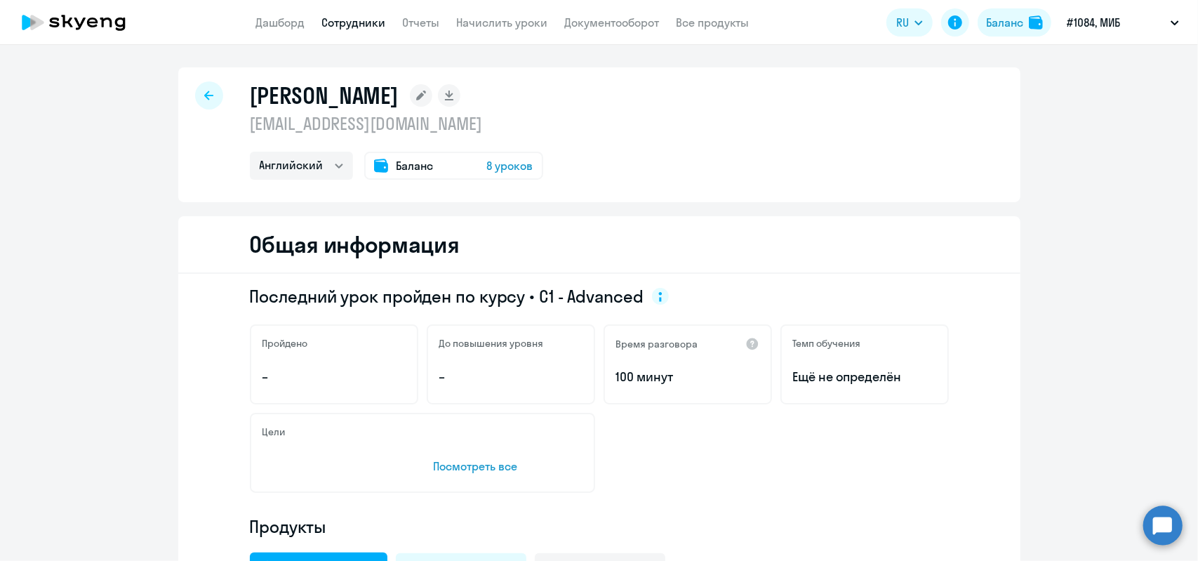
select select "30"
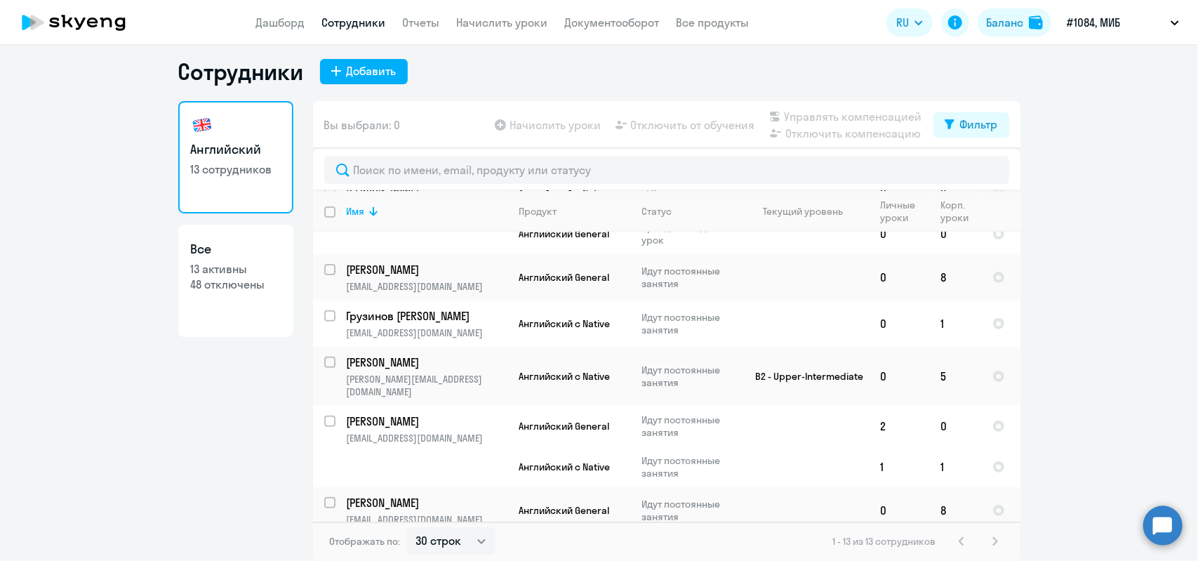
scroll to position [366, 0]
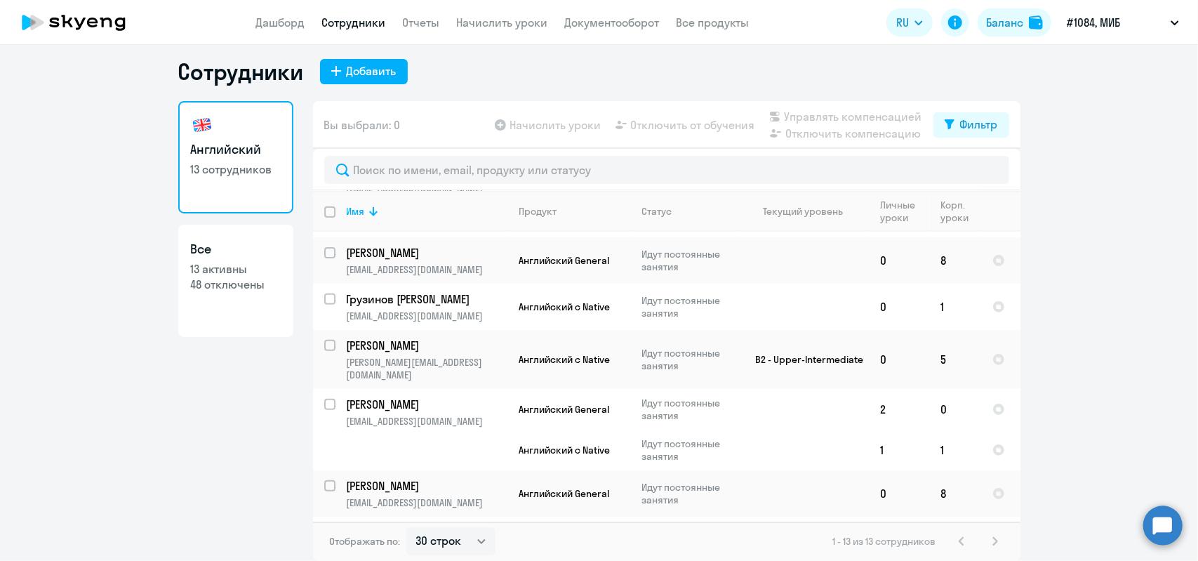
click at [1063, 357] on ng-component "Сотрудники Добавить Английский 13 сотрудников Все 13 активны 48 отключены Вы вы…" at bounding box center [599, 309] width 1198 height 503
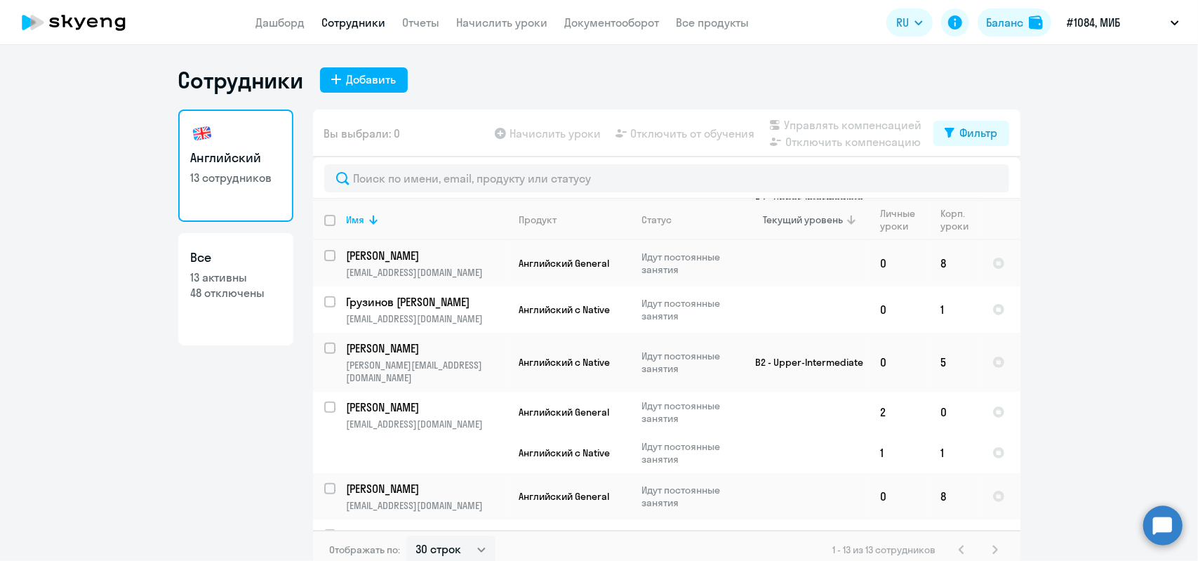
scroll to position [373, 0]
click at [274, 18] on link "Дашборд" at bounding box center [280, 22] width 49 height 14
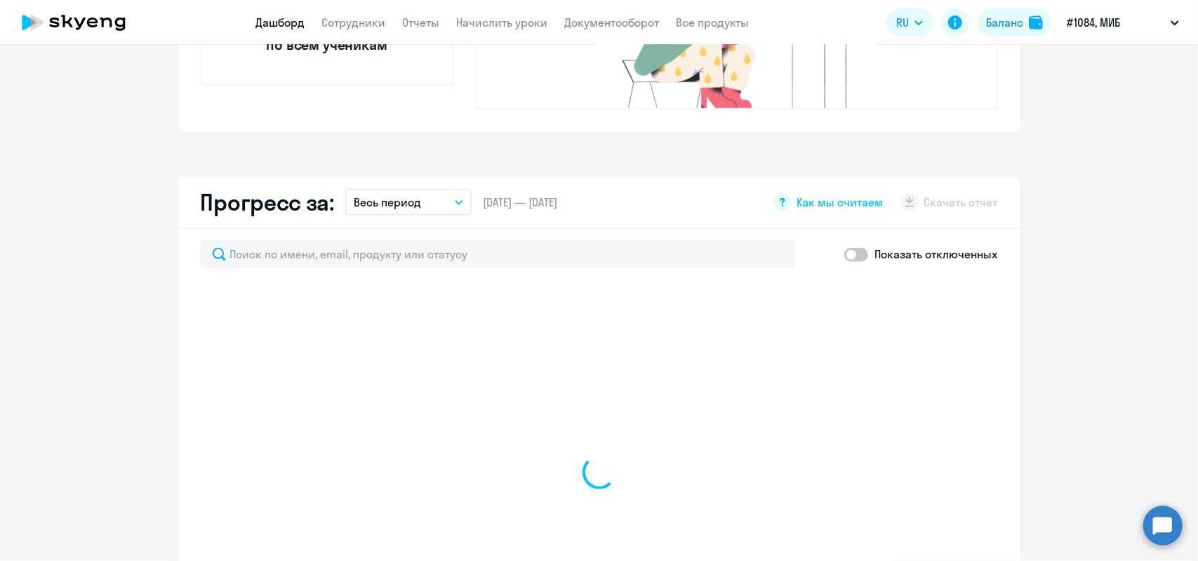
select select "30"
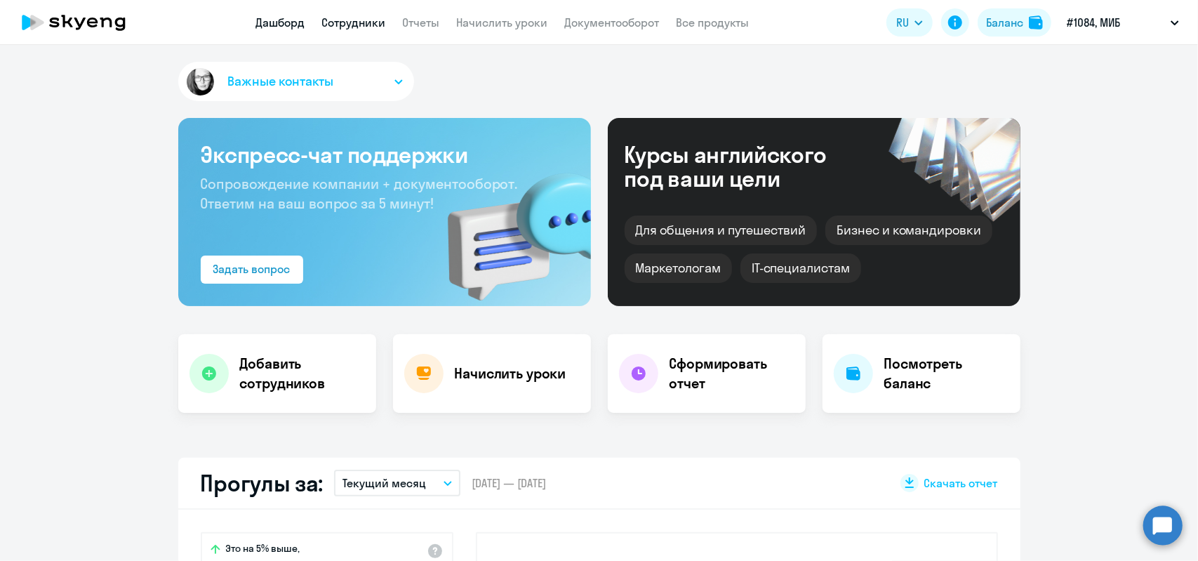
click at [354, 23] on link "Сотрудники" at bounding box center [354, 22] width 64 height 14
select select "30"
